Goal: Check status: Check status

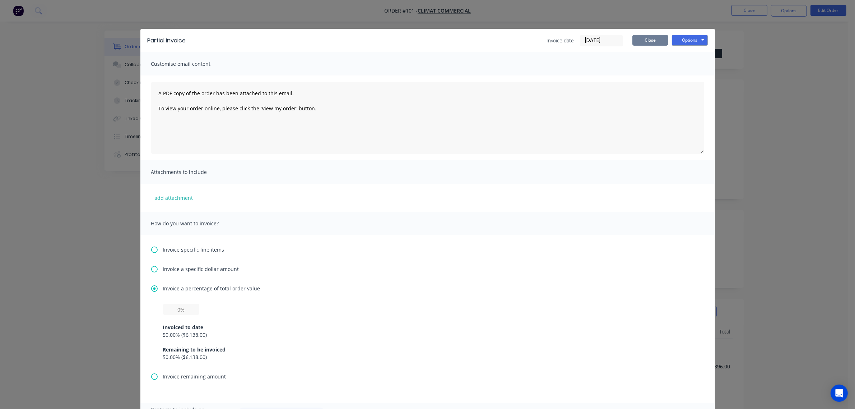
click at [638, 40] on button "Close" at bounding box center [650, 40] width 36 height 11
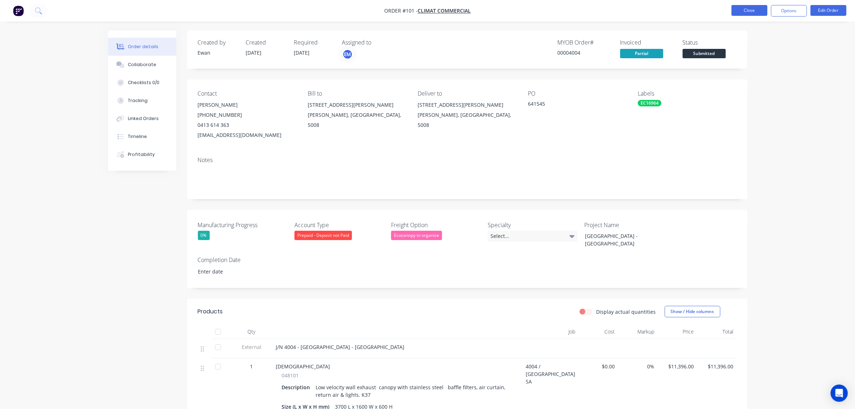
click at [763, 10] on button "Close" at bounding box center [749, 10] width 36 height 11
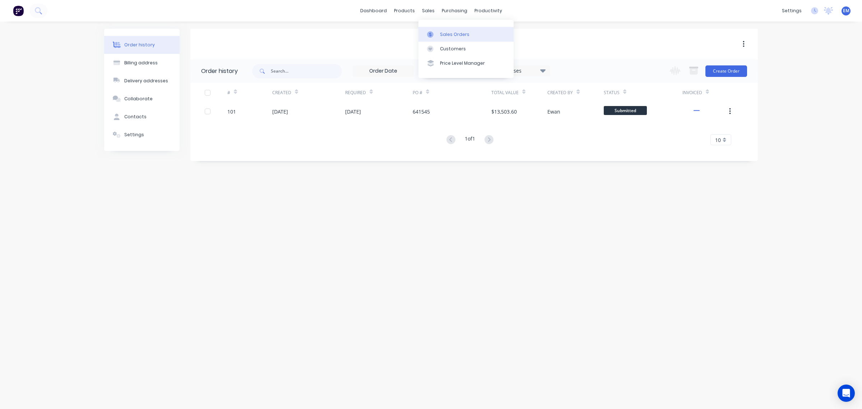
click at [441, 35] on div "Sales Orders" at bounding box center [454, 34] width 29 height 6
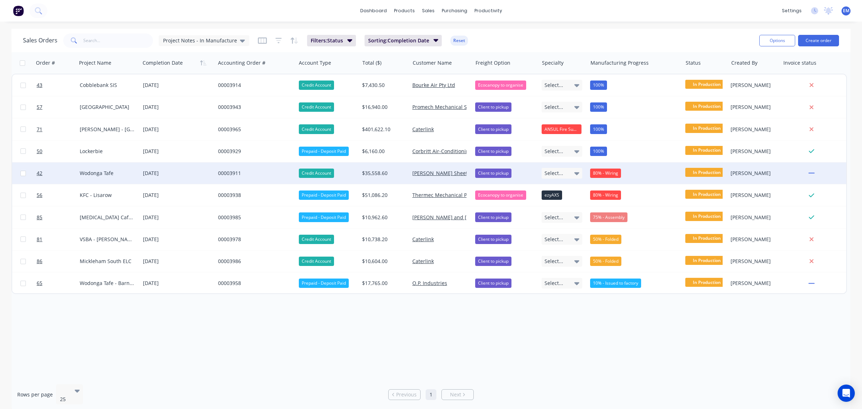
click at [612, 172] on div "80% - Wiring" at bounding box center [605, 172] width 31 height 9
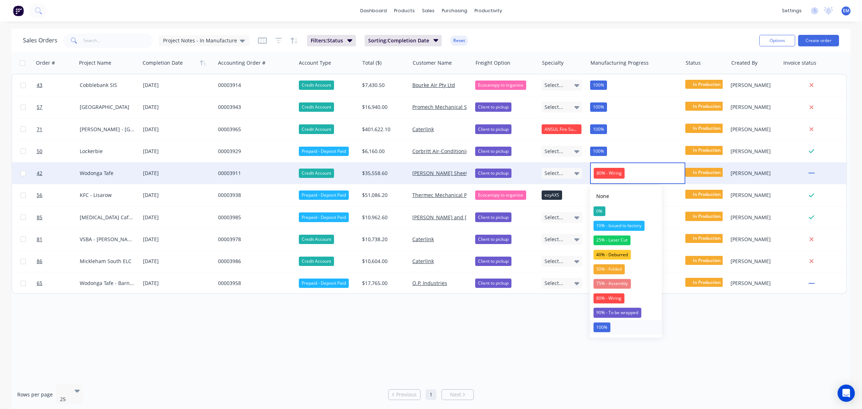
click at [611, 328] on button "100%" at bounding box center [626, 327] width 72 height 14
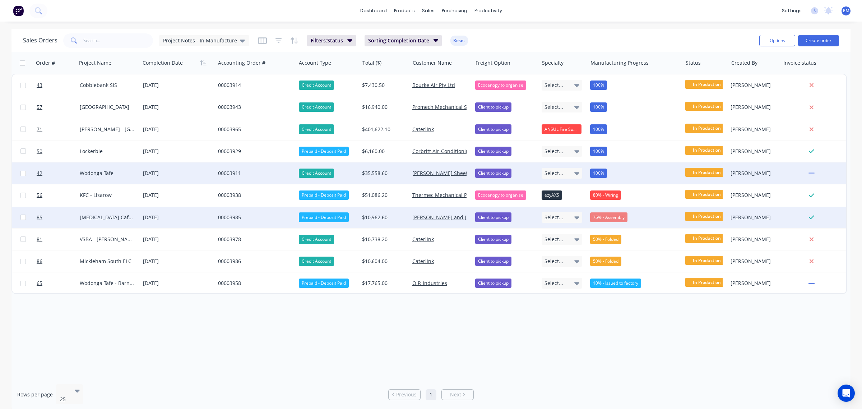
click at [620, 221] on div "75% - Assembly" at bounding box center [634, 217] width 95 height 22
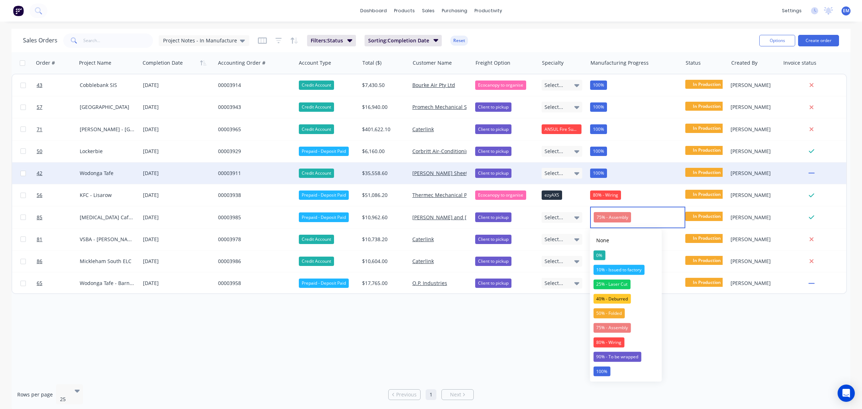
click at [549, 323] on div "Order # Project Name Completion Date Accounting Order # Account Type Total ($) …" at bounding box center [430, 215] width 839 height 326
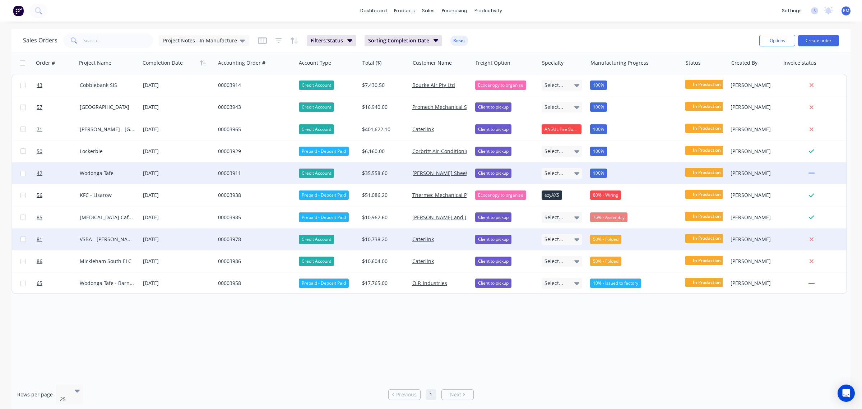
click at [604, 241] on div "50% - Folded" at bounding box center [605, 238] width 31 height 9
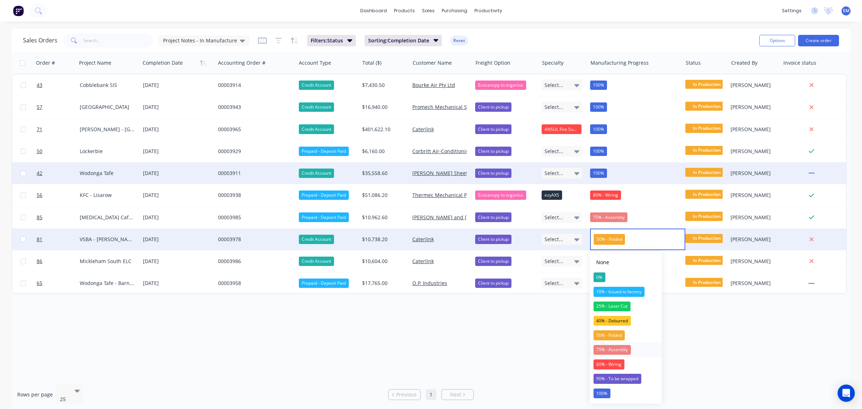
click at [610, 346] on div "75% - Assembly" at bounding box center [611, 350] width 37 height 10
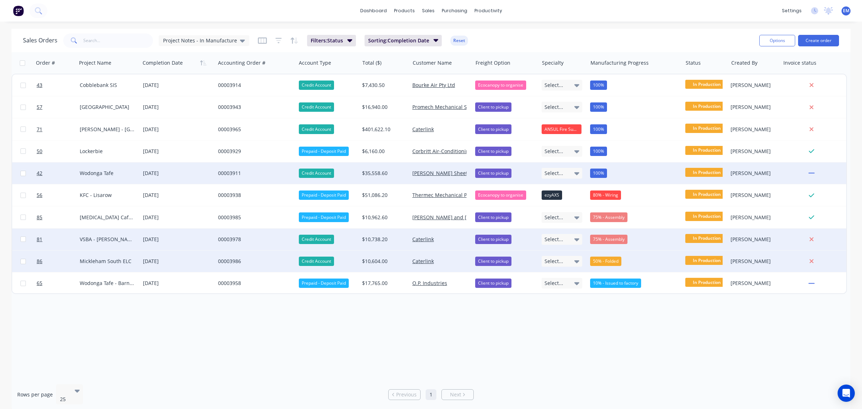
click at [612, 259] on div "50% - Folded" at bounding box center [605, 260] width 31 height 9
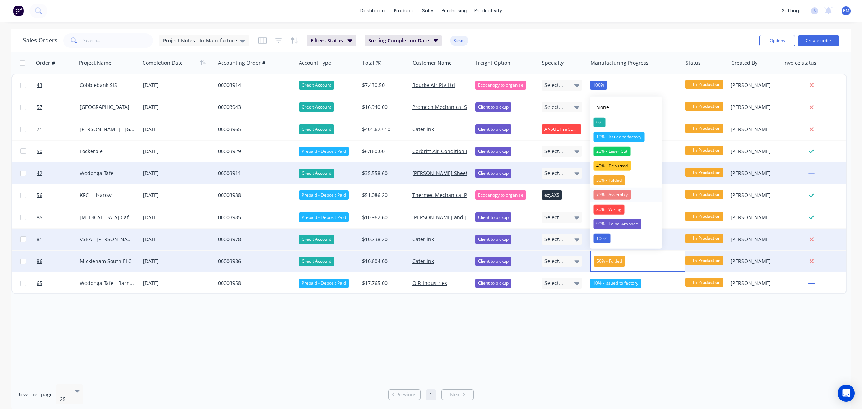
click at [614, 197] on div "75% - Assembly" at bounding box center [611, 195] width 37 height 10
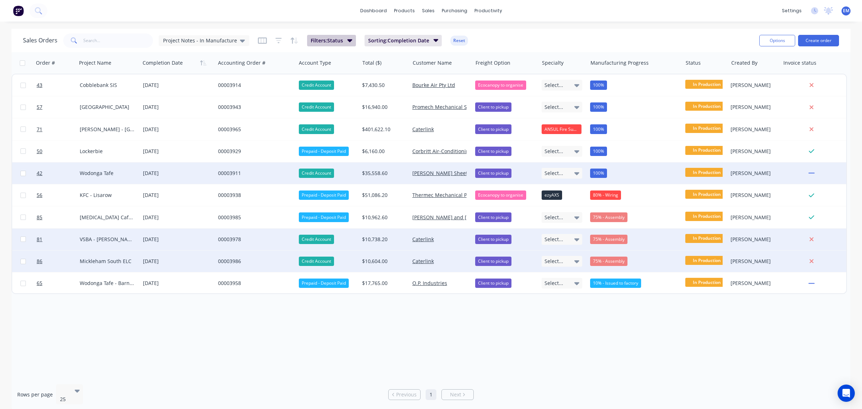
click at [347, 44] on button "Filters: Status" at bounding box center [331, 40] width 49 height 11
click at [240, 39] on icon at bounding box center [242, 41] width 5 height 8
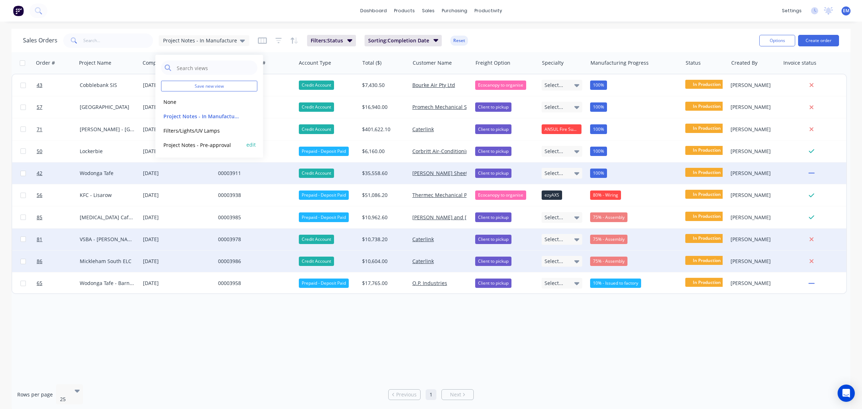
click at [212, 144] on button "Project Notes - Pre-approval" at bounding box center [202, 144] width 82 height 8
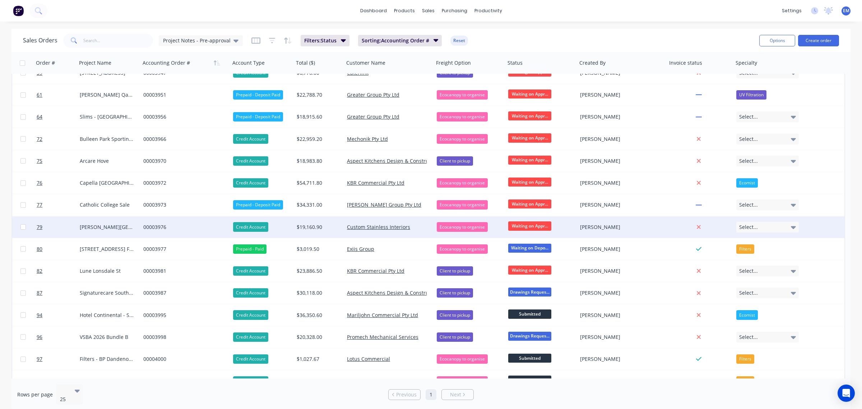
scroll to position [245, 0]
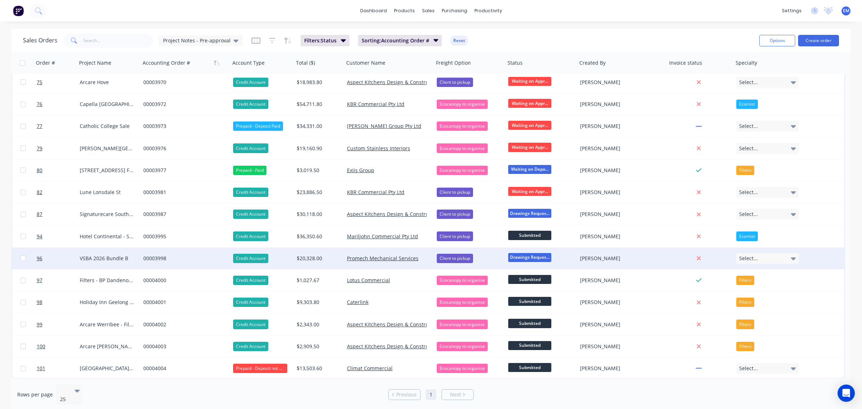
click at [523, 255] on span "Drawings Reques..." at bounding box center [529, 257] width 43 height 9
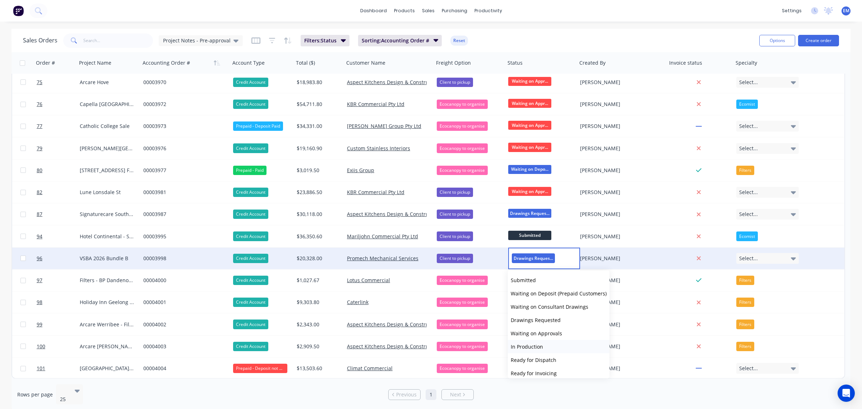
click at [538, 344] on span "In Production" at bounding box center [526, 346] width 32 height 7
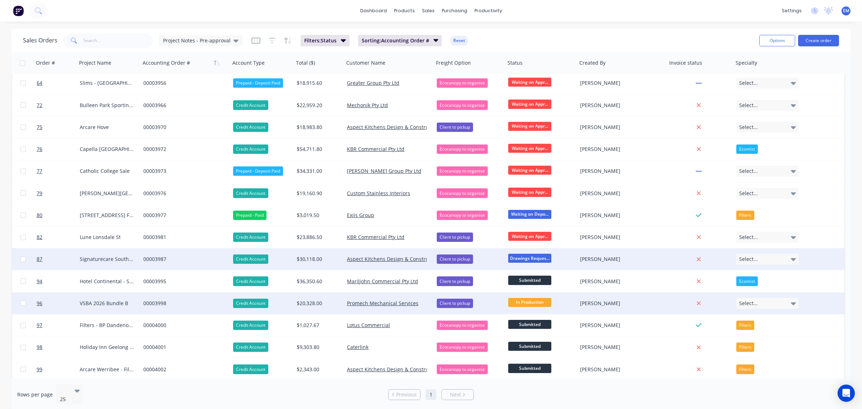
scroll to position [155, 0]
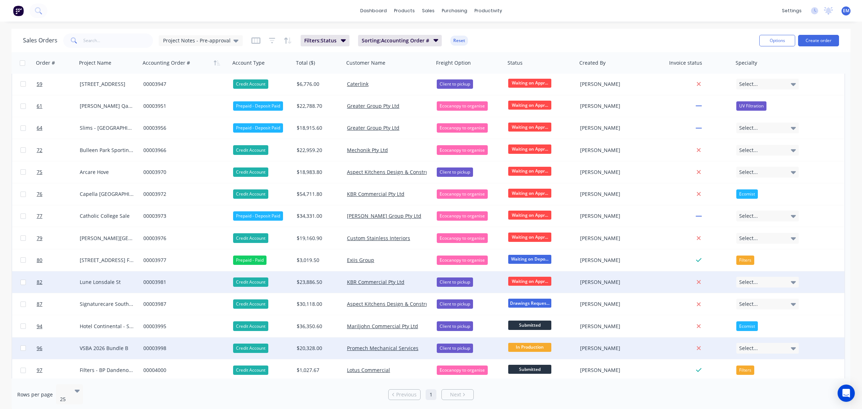
click at [535, 279] on span "Waiting on Appr..." at bounding box center [529, 280] width 43 height 9
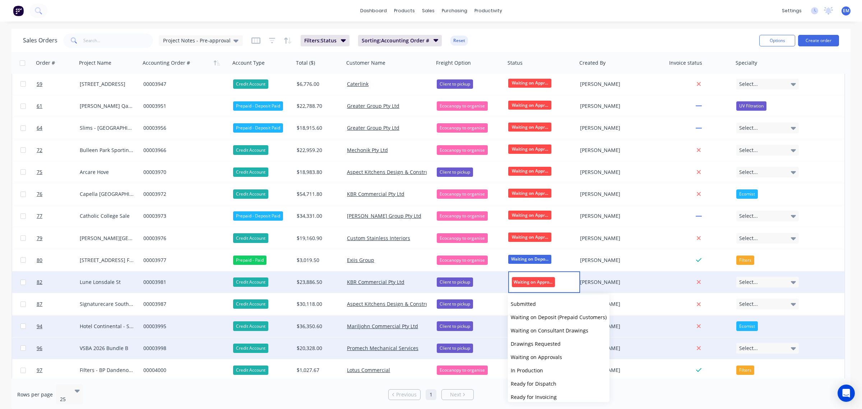
drag, startPoint x: 540, startPoint y: 370, endPoint x: 537, endPoint y: 331, distance: 39.9
click at [540, 370] on span "In Production" at bounding box center [526, 370] width 32 height 7
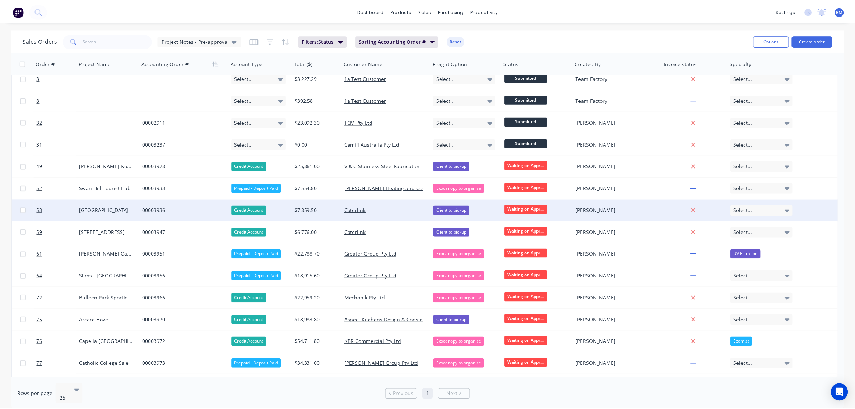
scroll to position [0, 0]
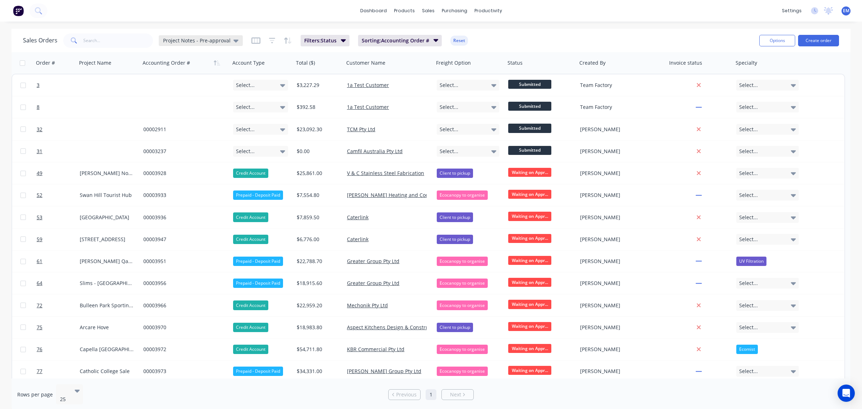
click at [233, 42] on icon at bounding box center [235, 41] width 5 height 8
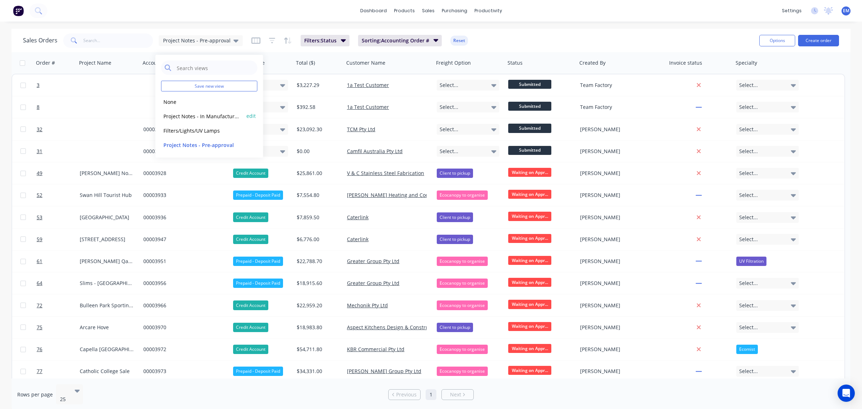
click at [216, 119] on button "Project Notes - In Manufacture (Default)" at bounding box center [202, 116] width 82 height 8
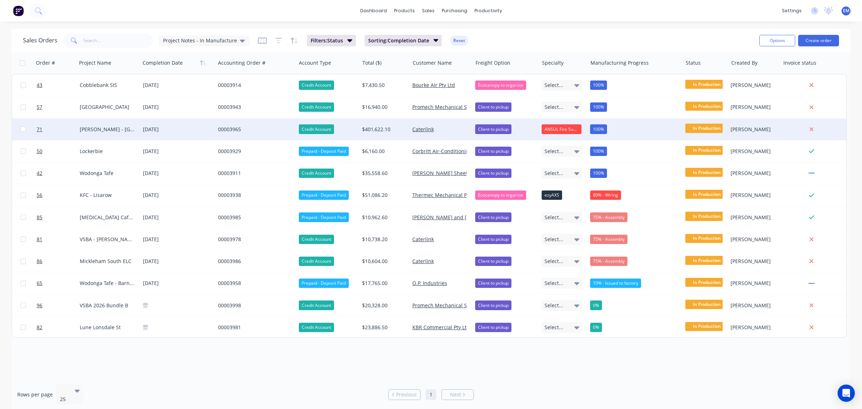
click at [221, 128] on div "00003965" at bounding box center [253, 129] width 71 height 7
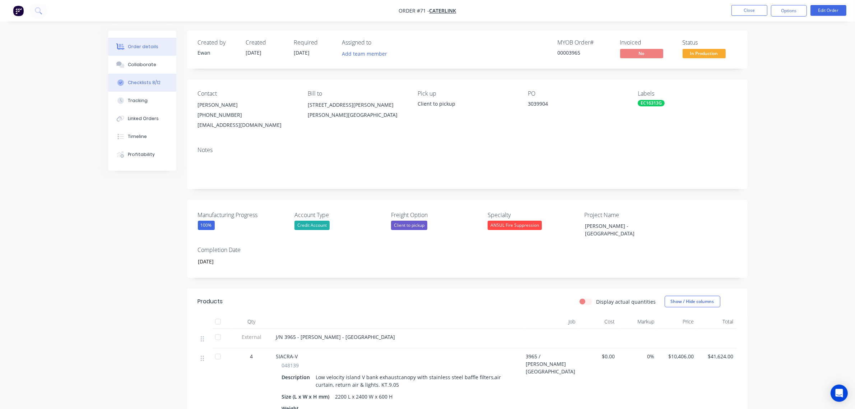
click at [146, 83] on div "Checklists 8/12" at bounding box center [144, 82] width 33 height 6
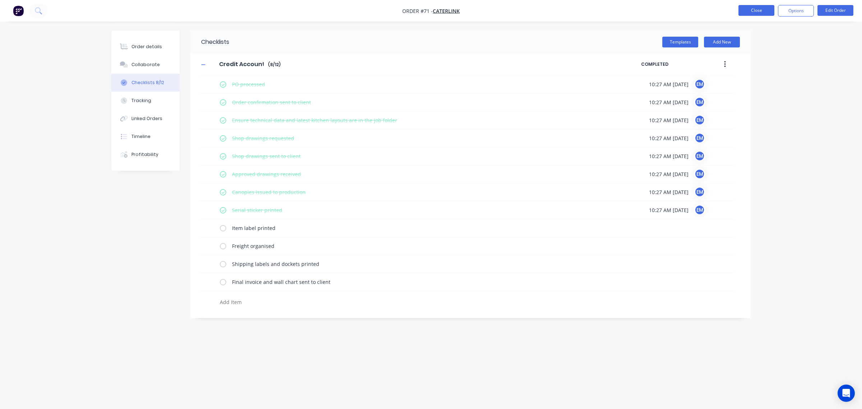
click at [768, 9] on button "Close" at bounding box center [756, 10] width 36 height 11
